Goal: Task Accomplishment & Management: Use online tool/utility

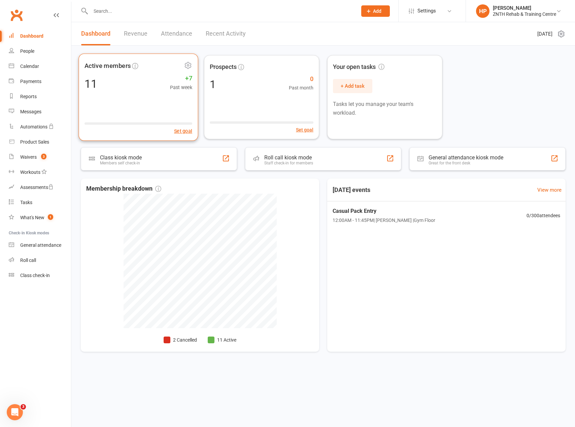
click at [140, 99] on div "Active members 11 +7 Past week Set goal" at bounding box center [137, 96] width 119 height 87
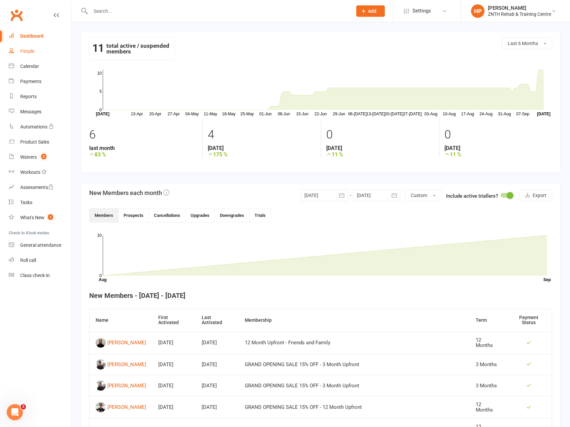
click at [22, 54] on link "People" at bounding box center [40, 51] width 62 height 15
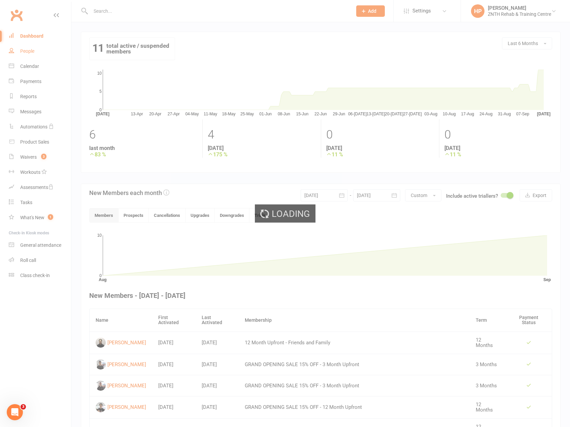
select select "50"
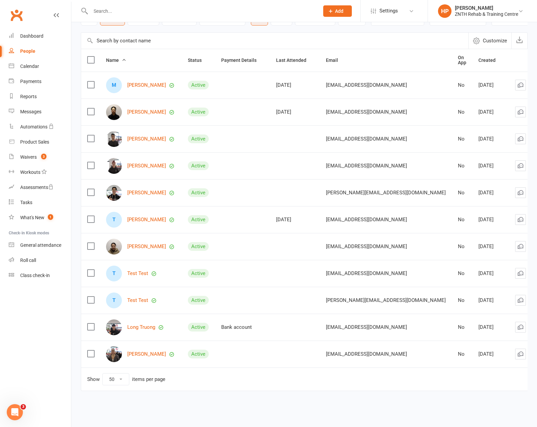
scroll to position [54, 0]
click at [91, 274] on label at bounding box center [90, 273] width 7 height 7
click at [91, 270] on input "checkbox" at bounding box center [90, 270] width 7 height 0
click at [90, 302] on label at bounding box center [90, 300] width 7 height 7
click at [90, 297] on input "checkbox" at bounding box center [90, 297] width 7 height 0
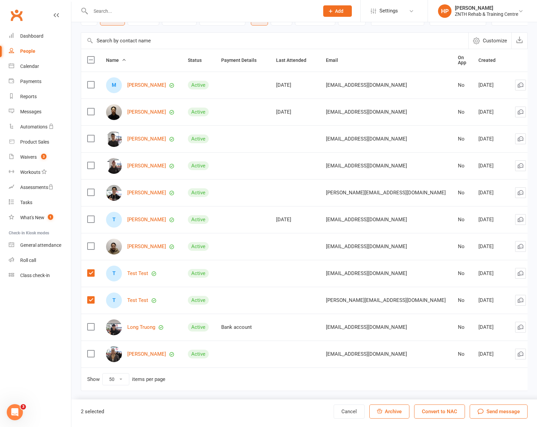
click at [540, 274] on icon at bounding box center [543, 273] width 7 height 7
click at [271, 399] on div "Name Status Payment Details Last Attended Email On App Created M Mark Burns Act…" at bounding box center [304, 225] width 446 height 352
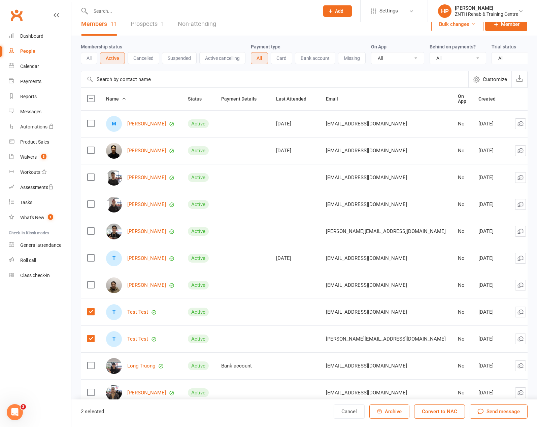
scroll to position [0, 0]
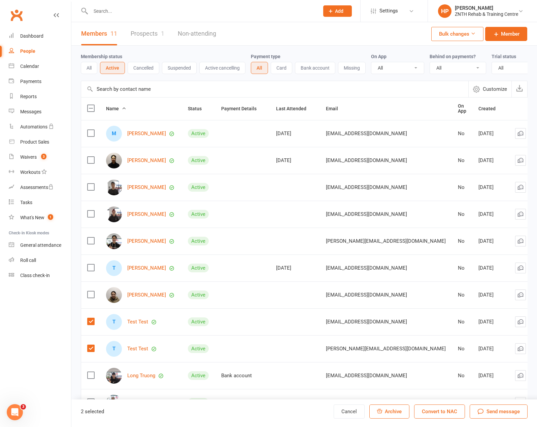
click at [134, 33] on link "Prospects 1" at bounding box center [148, 33] width 34 height 23
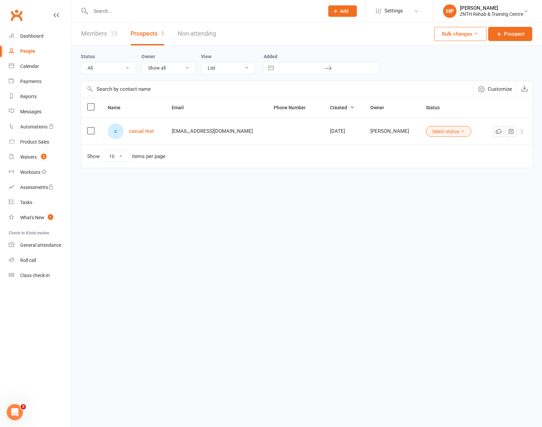
click at [100, 35] on link "Members 13" at bounding box center [99, 33] width 36 height 23
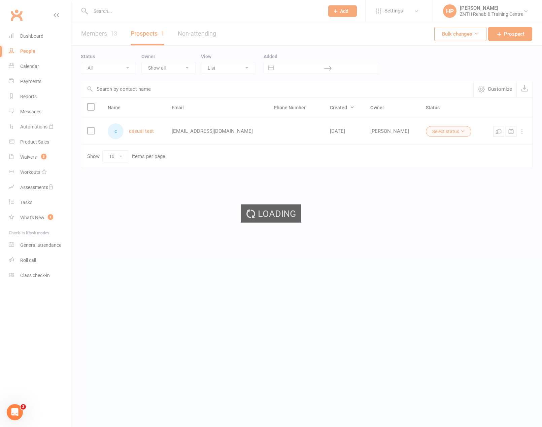
select select "50"
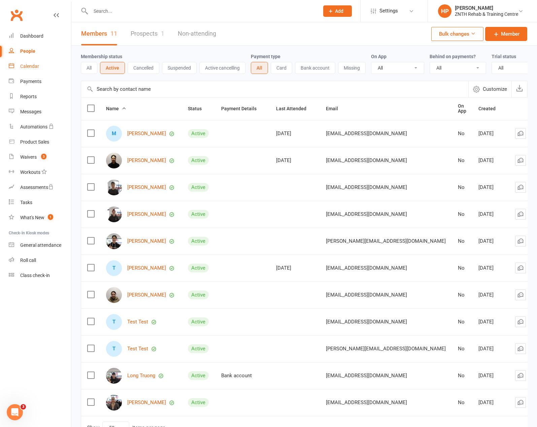
click at [32, 69] on div "Calendar" at bounding box center [29, 66] width 19 height 5
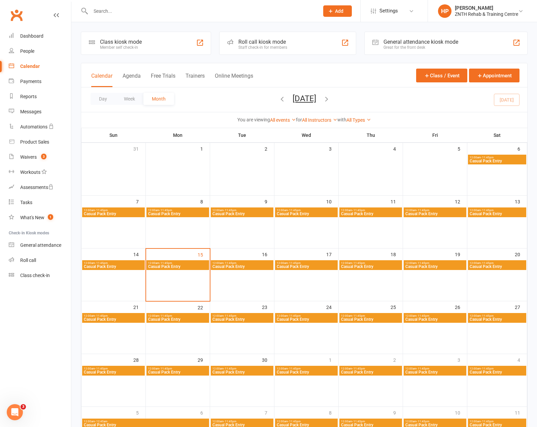
click at [266, 44] on div "Roll call kiosk mode" at bounding box center [262, 42] width 49 height 6
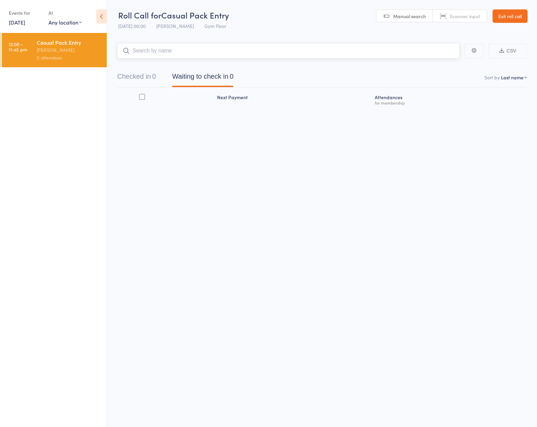
click at [265, 50] on input "search" at bounding box center [288, 50] width 342 height 15
type input "mark"
click at [266, 66] on div "[PERSON_NAME] Drop in" at bounding box center [287, 64] width 341 height 15
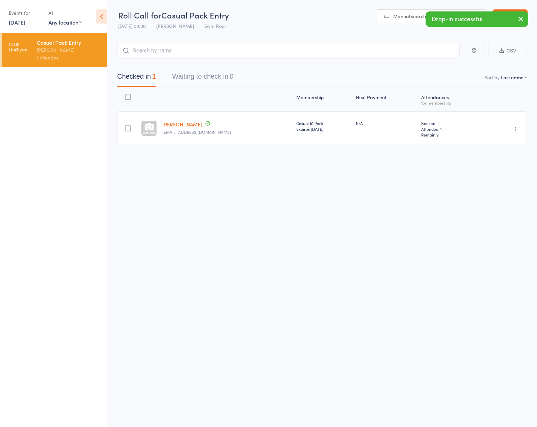
click at [518, 131] on icon "button" at bounding box center [515, 129] width 7 height 7
click at [512, 143] on li "Undo check-in" at bounding box center [492, 142] width 56 height 8
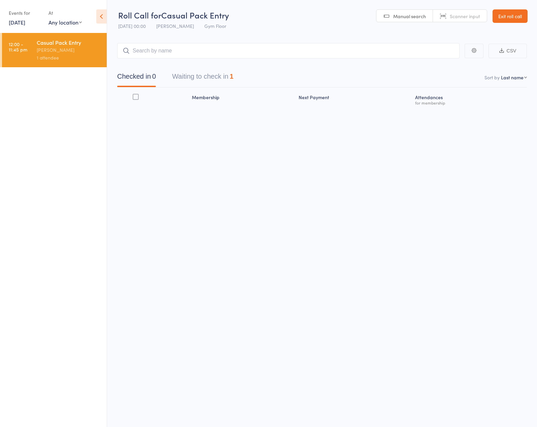
click at [50, 46] on div "Casual Pack Entry" at bounding box center [69, 42] width 64 height 7
click at [226, 79] on button "Waiting to check in 1" at bounding box center [202, 78] width 61 height 18
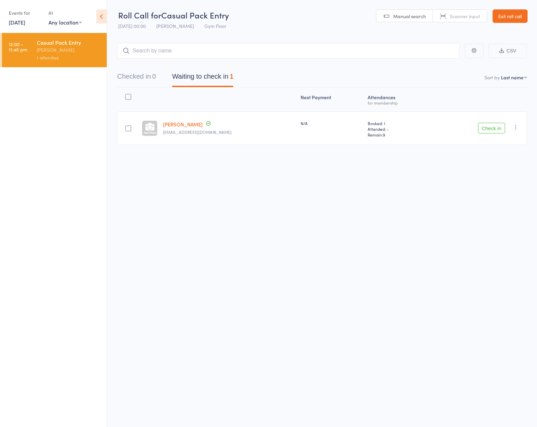
click at [517, 126] on icon "button" at bounding box center [515, 127] width 7 height 7
click at [405, 211] on div "Roll Call for Casual Pack Entry 15 Sep 00:00 Harry Pham Gym Floor Manual search…" at bounding box center [268, 213] width 537 height 427
click at [138, 76] on button "Checked in 0" at bounding box center [136, 78] width 39 height 18
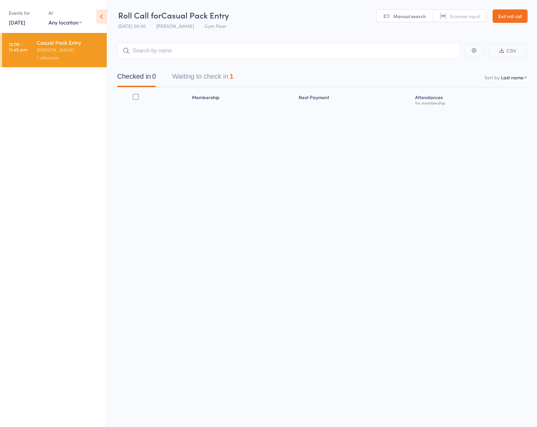
drag, startPoint x: 104, startPoint y: 15, endPoint x: 104, endPoint y: 20, distance: 4.0
click at [104, 15] on icon at bounding box center [101, 16] width 10 height 14
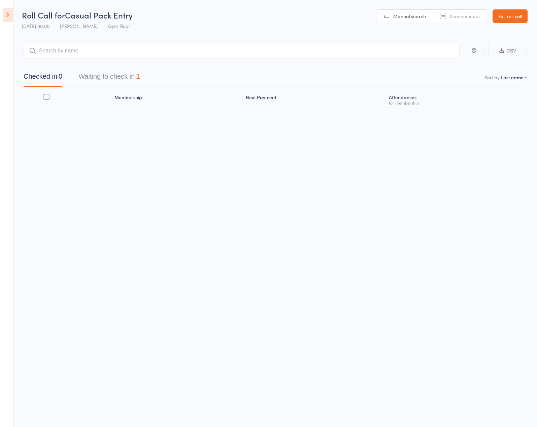
click at [517, 19] on link "Exit roll call" at bounding box center [509, 15] width 35 height 13
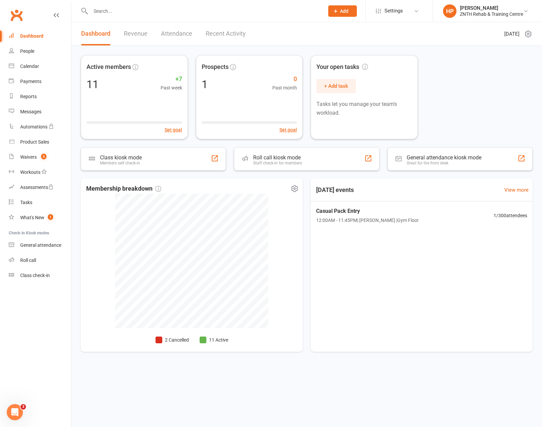
click at [169, 338] on li "2 Cancelled" at bounding box center [171, 339] width 33 height 7
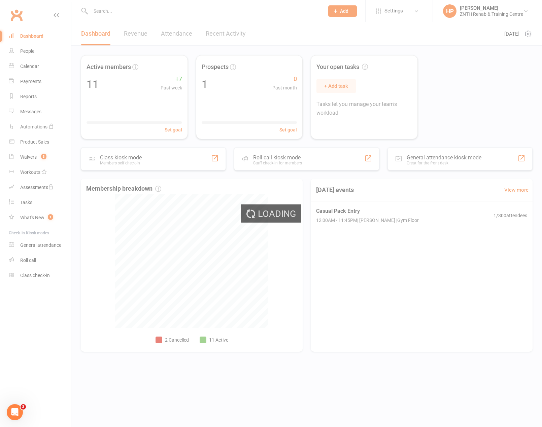
select select "no_trial"
select select "50"
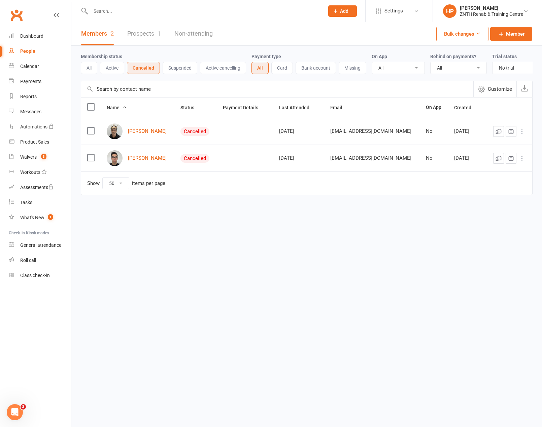
click at [521, 133] on button at bounding box center [522, 132] width 8 height 8
click at [285, 231] on html "Prospect Member Non-attending contact Class / event Appointment Task Membership…" at bounding box center [271, 115] width 542 height 231
click at [43, 56] on link "People" at bounding box center [40, 51] width 62 height 15
click at [36, 49] on link "People" at bounding box center [40, 51] width 62 height 15
click at [110, 66] on button "Active" at bounding box center [112, 68] width 24 height 12
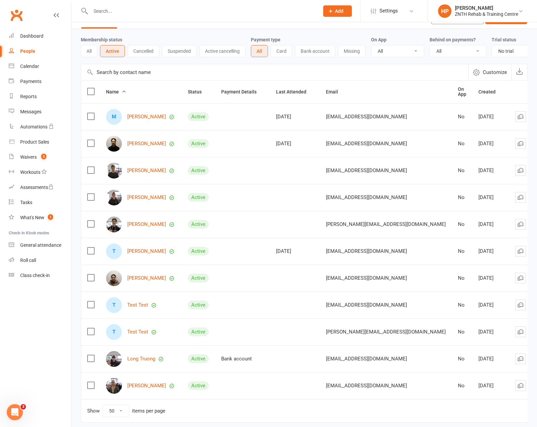
scroll to position [34, 0]
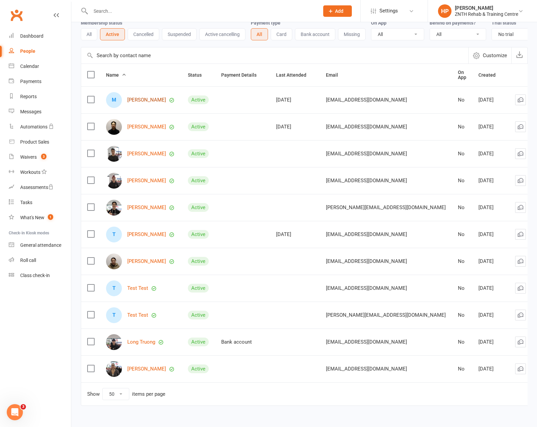
click at [141, 103] on link "[PERSON_NAME]" at bounding box center [146, 100] width 39 height 6
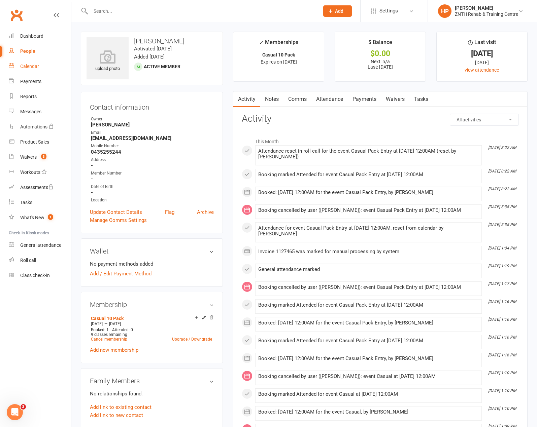
click at [30, 69] on div "Calendar" at bounding box center [29, 66] width 19 height 5
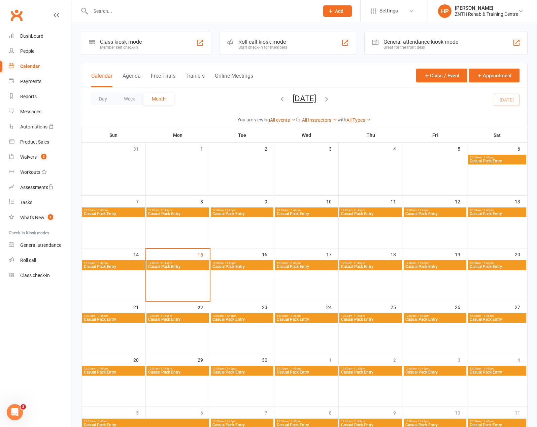
click at [321, 48] on div "Roll call kiosk mode Staff check-in for members" at bounding box center [287, 43] width 137 height 23
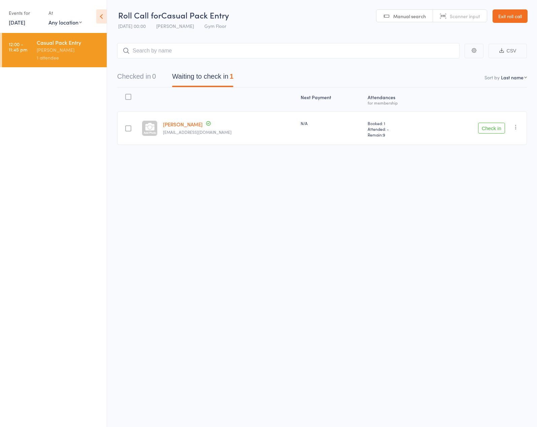
click at [516, 126] on icon "button" at bounding box center [515, 127] width 7 height 7
click at [503, 186] on li "Remove" at bounding box center [492, 185] width 56 height 9
click at [142, 78] on button "Checked in 0" at bounding box center [136, 78] width 39 height 18
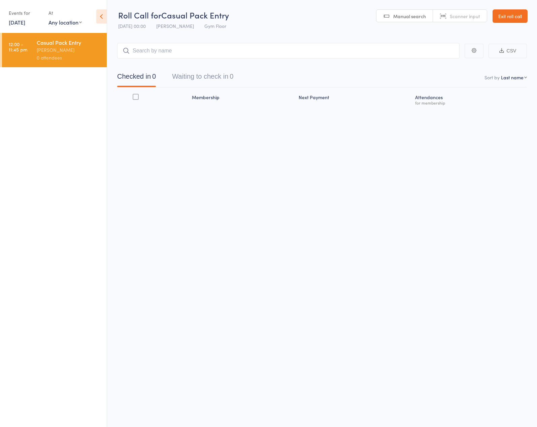
drag, startPoint x: 100, startPoint y: 16, endPoint x: 106, endPoint y: 25, distance: 10.6
click at [100, 16] on icon at bounding box center [101, 16] width 10 height 14
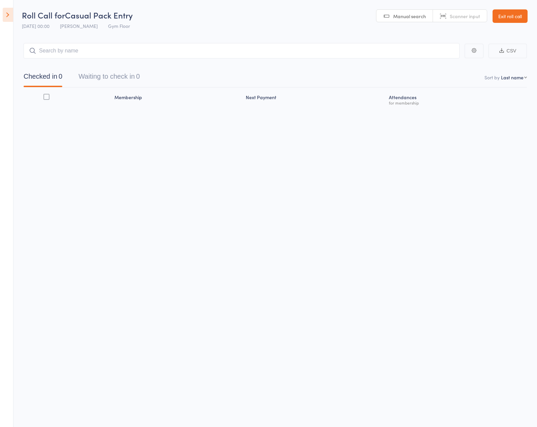
click at [502, 16] on link "Exit roll call" at bounding box center [509, 15] width 35 height 13
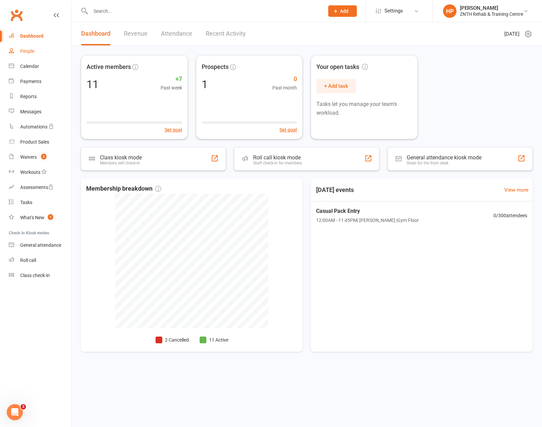
click at [32, 53] on div "People" at bounding box center [27, 50] width 14 height 5
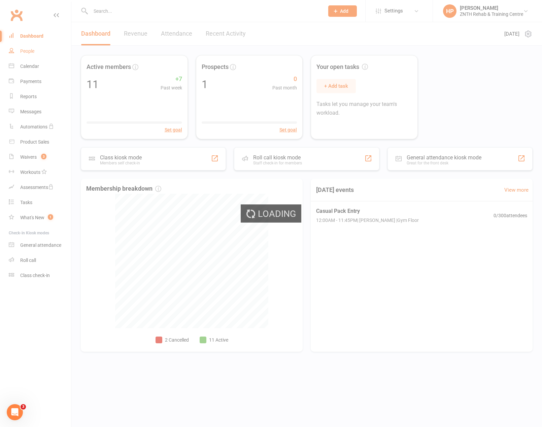
select select "50"
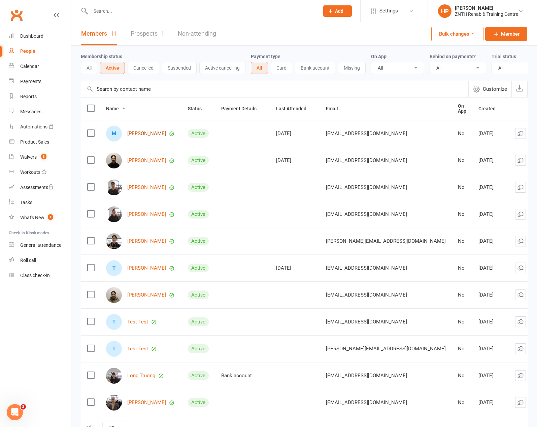
click at [142, 137] on link "[PERSON_NAME]" at bounding box center [146, 134] width 39 height 6
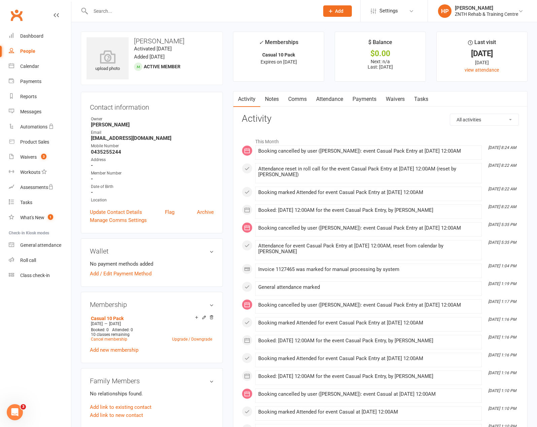
click at [22, 53] on div "People" at bounding box center [27, 50] width 15 height 5
select select "50"
